Goal: Navigation & Orientation: Understand site structure

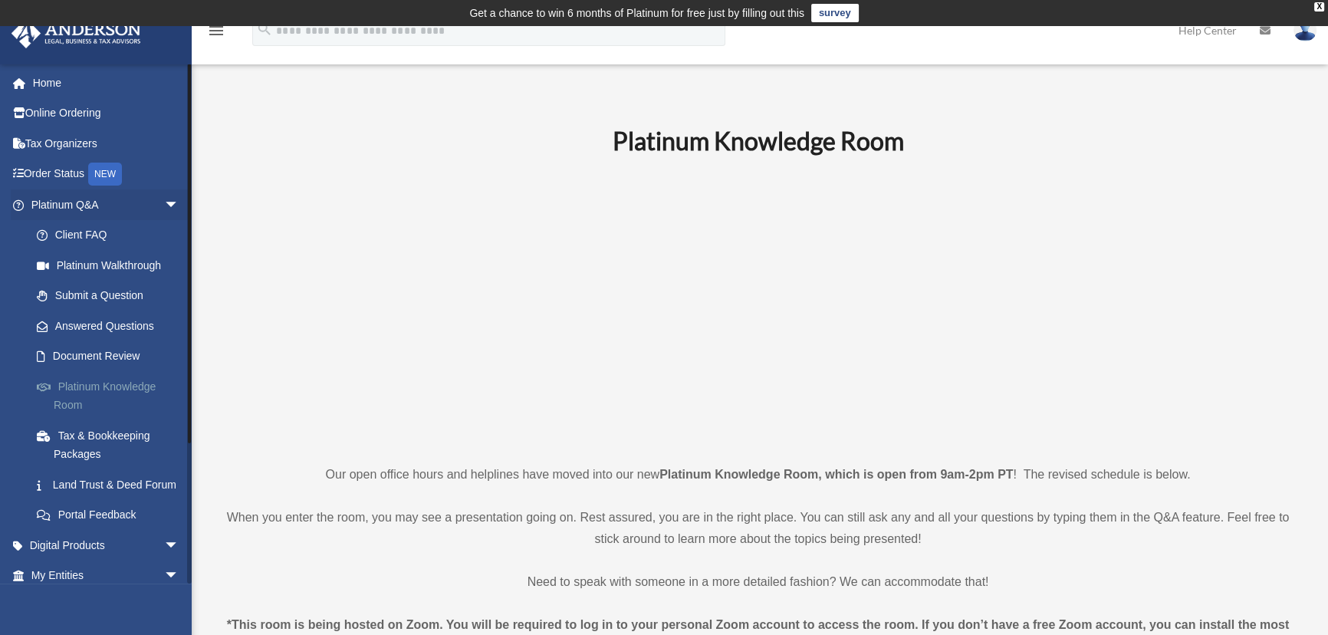
click at [101, 383] on link "Platinum Knowledge Room" at bounding box center [111, 395] width 181 height 49
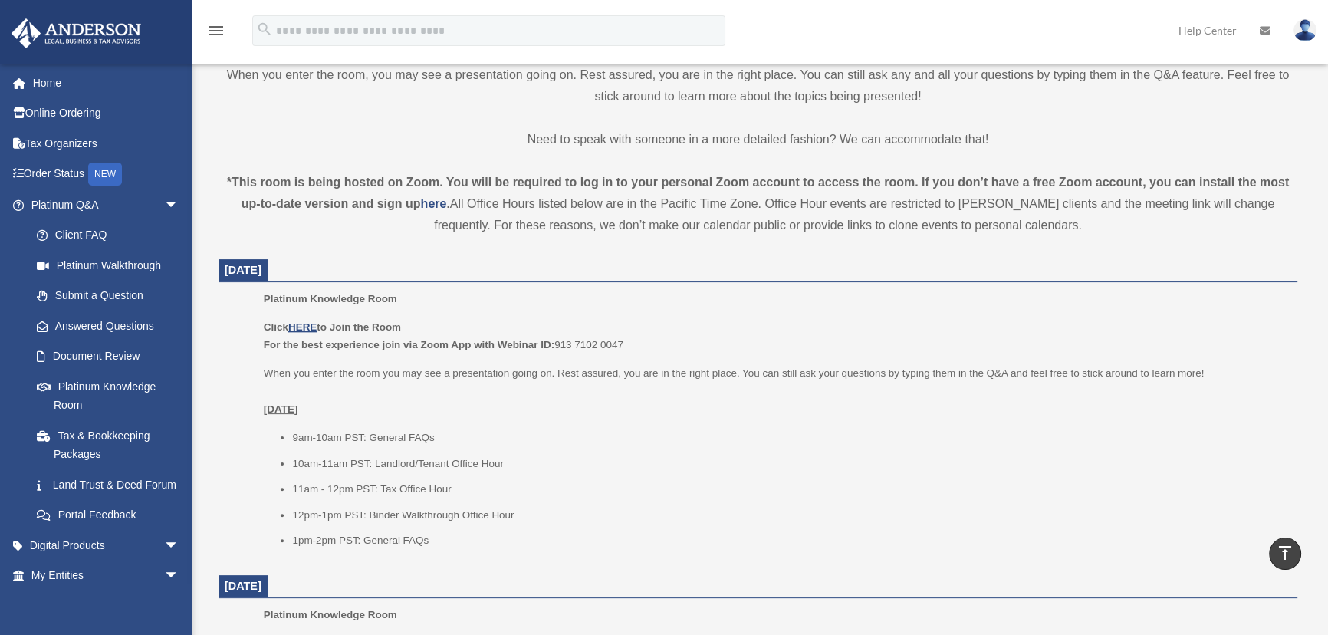
scroll to position [418, 0]
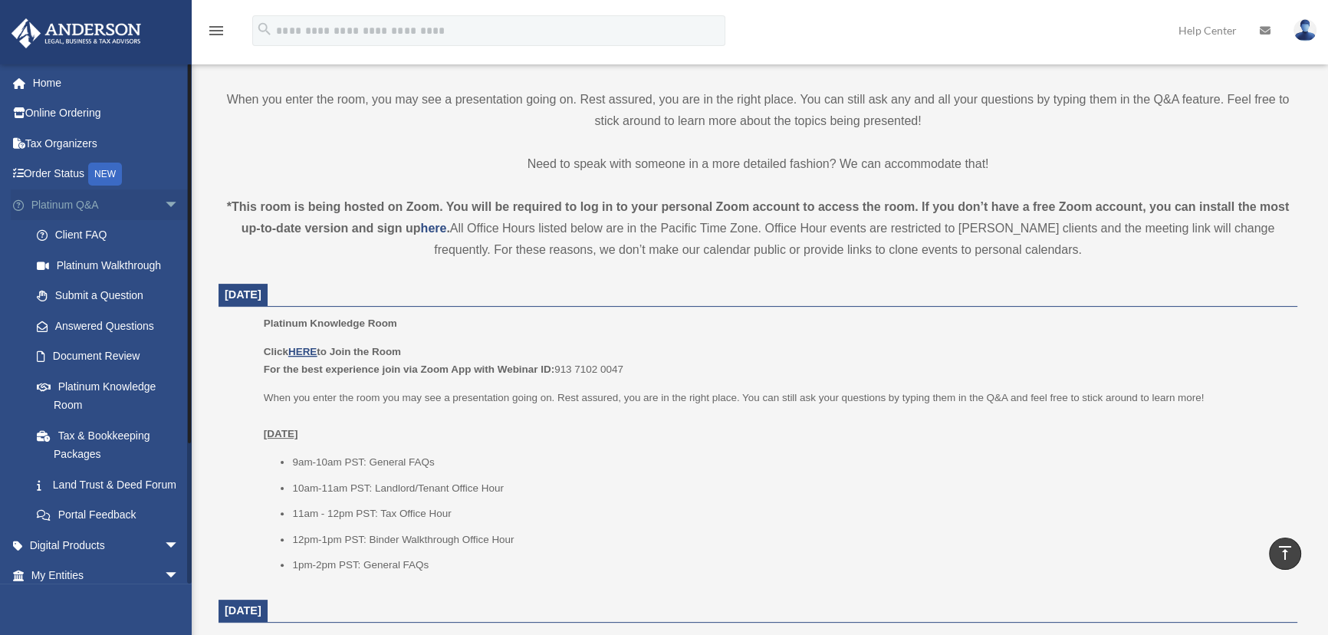
click at [164, 199] on span "arrow_drop_down" at bounding box center [179, 204] width 31 height 31
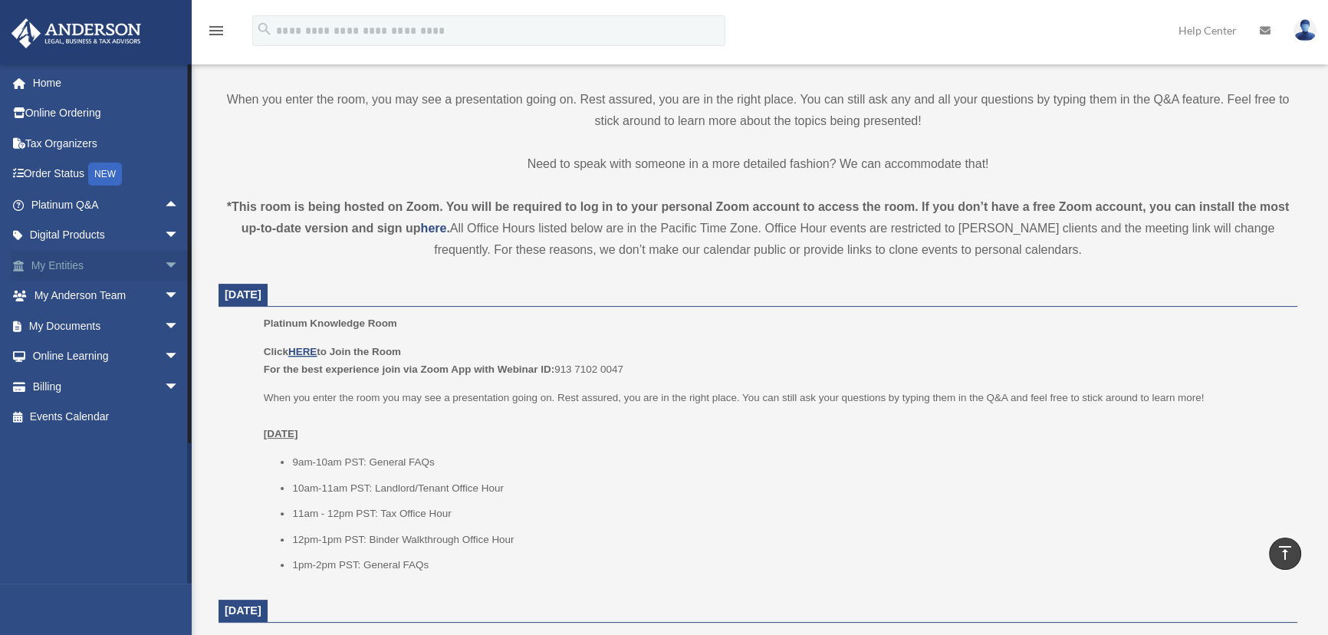
click at [164, 262] on span "arrow_drop_down" at bounding box center [179, 265] width 31 height 31
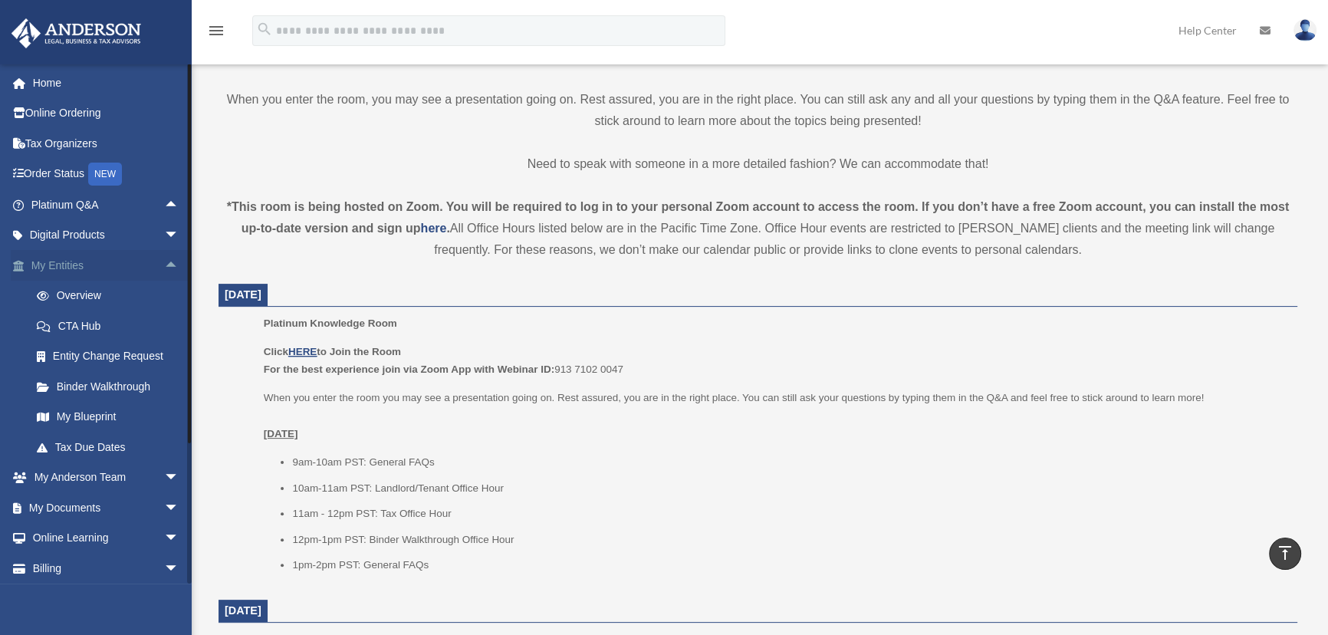
click at [166, 264] on span "arrow_drop_up" at bounding box center [179, 265] width 31 height 31
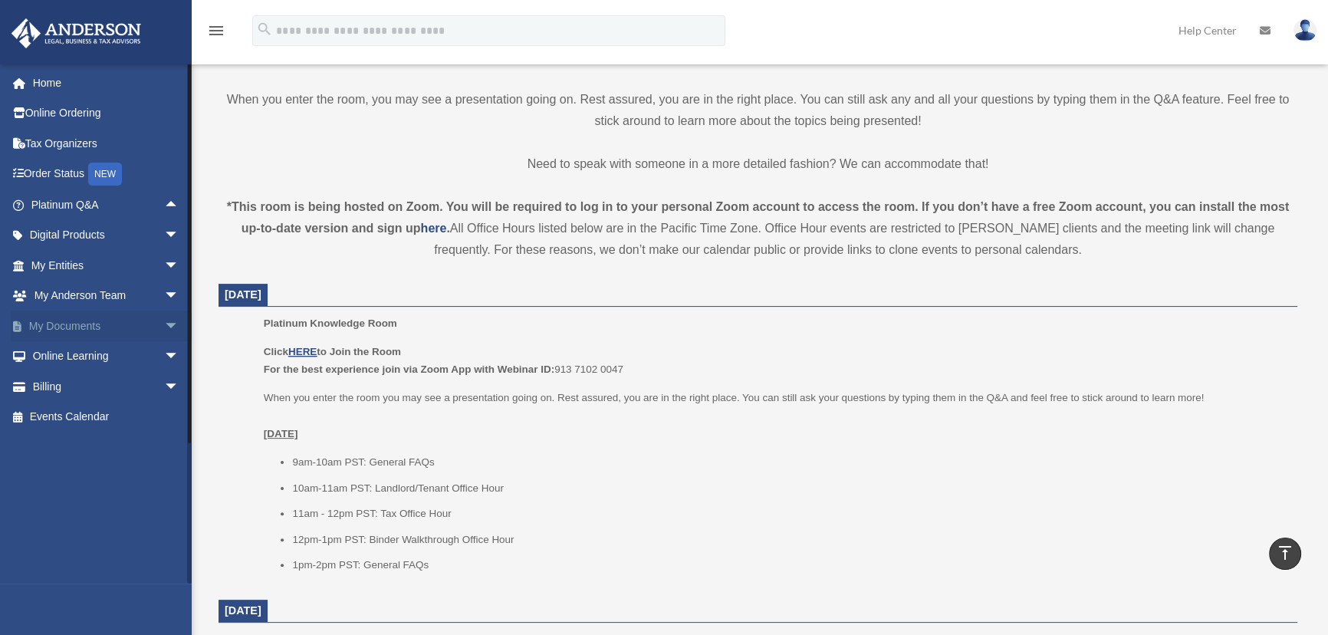
click at [164, 324] on span "arrow_drop_down" at bounding box center [179, 325] width 31 height 31
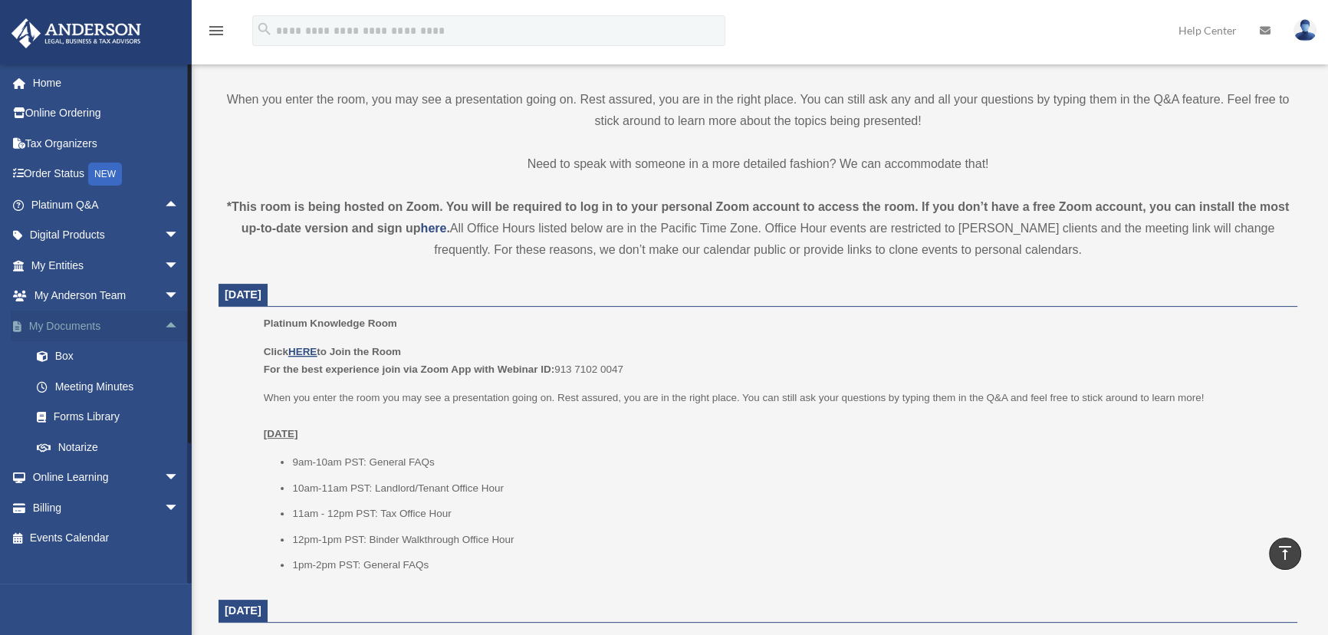
click at [164, 328] on span "arrow_drop_up" at bounding box center [179, 325] width 31 height 31
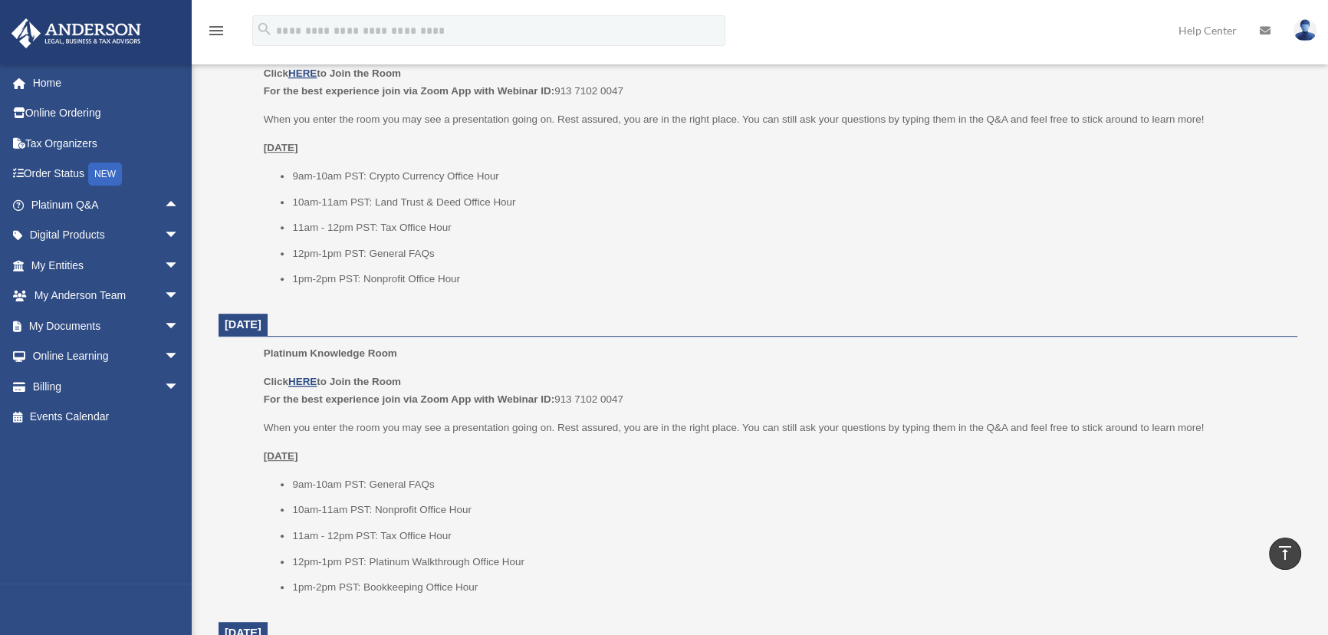
scroll to position [1045, 0]
